Goal: Find specific page/section: Find specific page/section

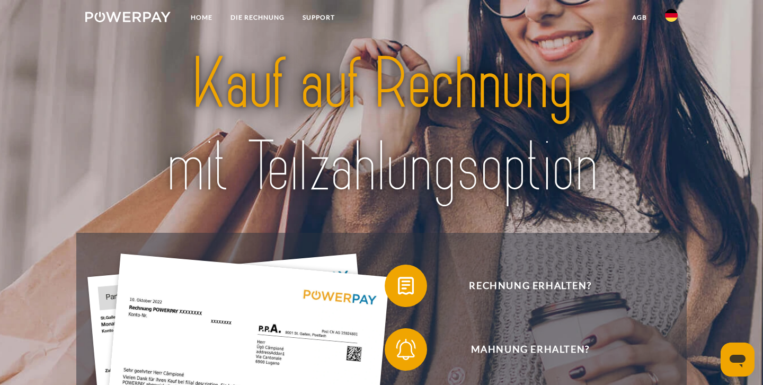
click at [673, 14] on img at bounding box center [671, 15] width 13 height 13
click at [673, 50] on img at bounding box center [671, 49] width 13 height 13
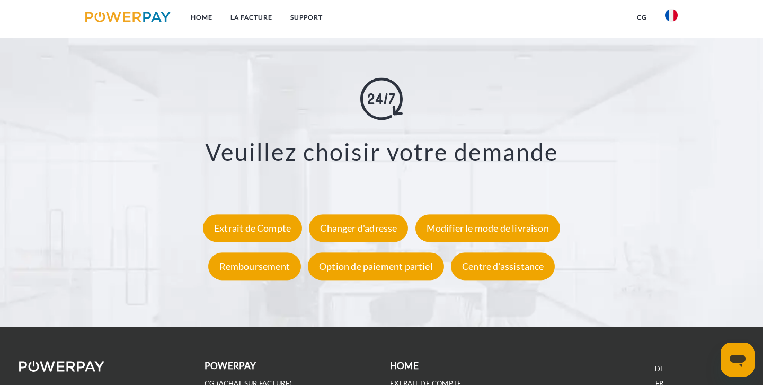
scroll to position [1887, 0]
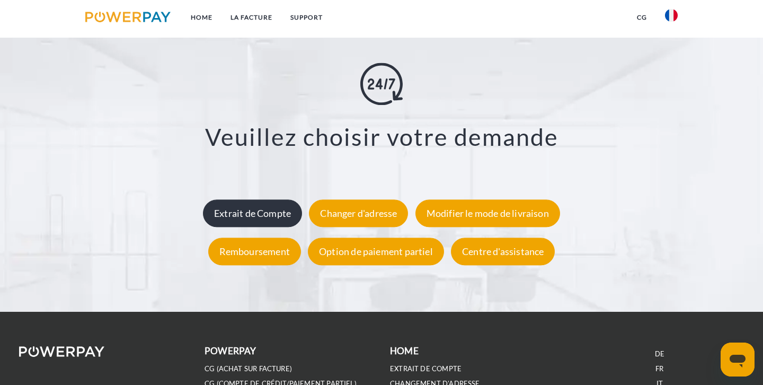
click at [246, 203] on div "Extrait de Compte" at bounding box center [252, 213] width 99 height 28
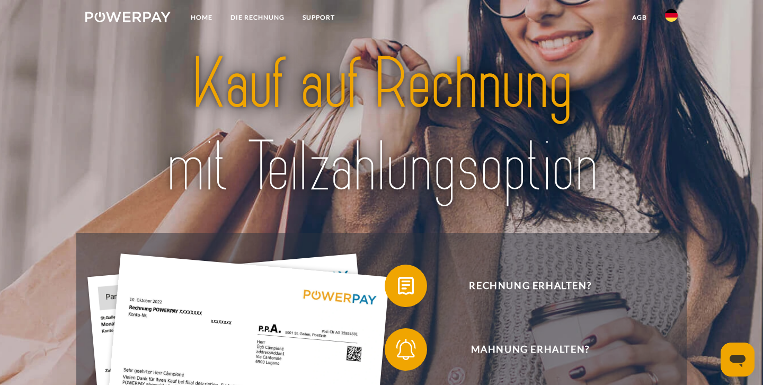
click at [675, 12] on img at bounding box center [671, 15] width 13 height 13
click at [673, 50] on img at bounding box center [671, 49] width 13 height 13
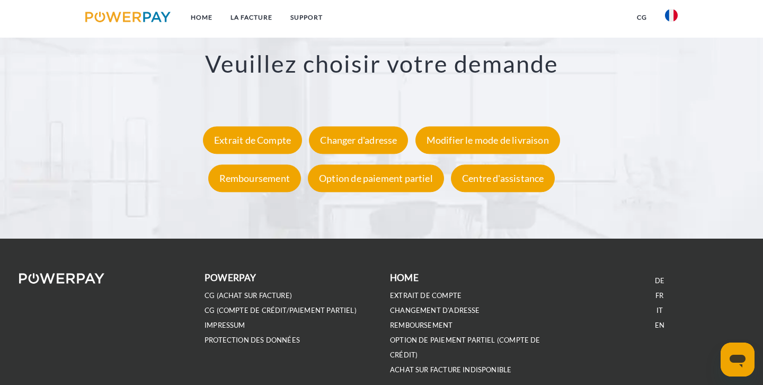
scroll to position [1991, 0]
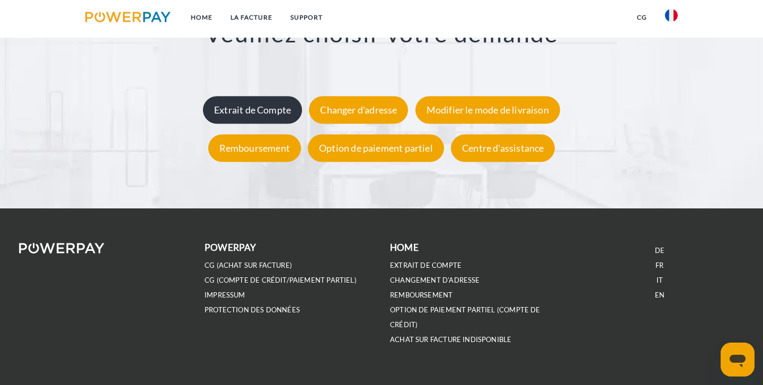
click at [245, 106] on div "Extrait de Compte" at bounding box center [252, 110] width 99 height 28
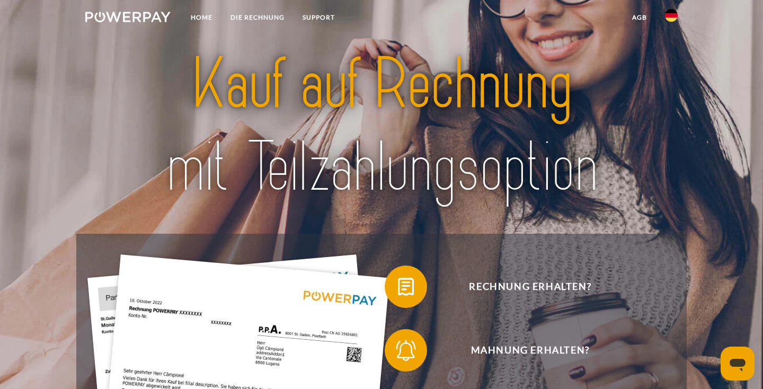
click at [672, 18] on img at bounding box center [671, 15] width 13 height 13
click at [670, 48] on img at bounding box center [671, 49] width 13 height 13
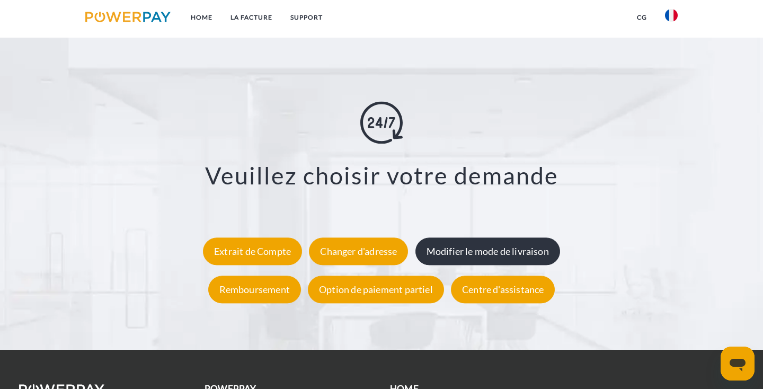
scroll to position [1850, 0]
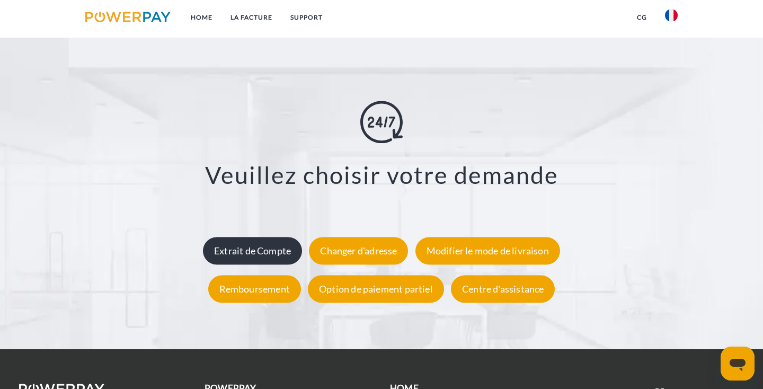
click at [288, 248] on div "Extrait de Compte" at bounding box center [252, 251] width 99 height 28
